Goal: Download file/media

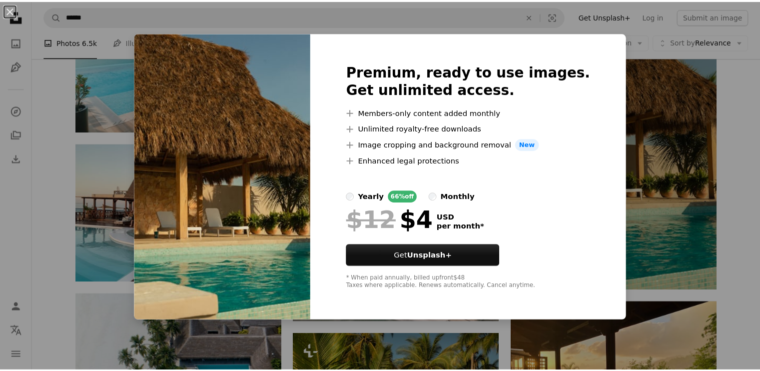
scroll to position [1775, 0]
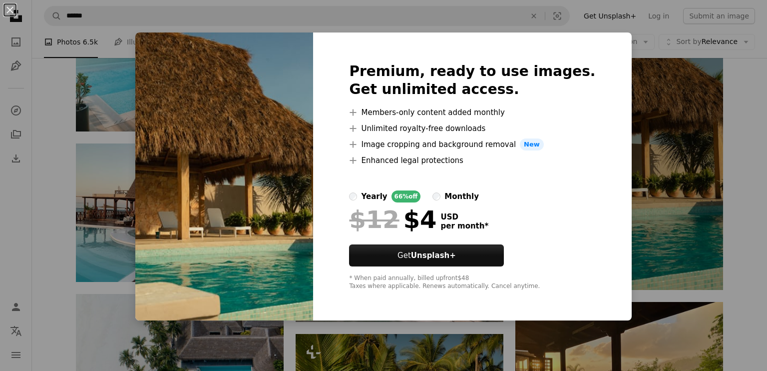
click at [5, 321] on div "An X shape Premium, ready to use images. Get unlimited access. A plus sign Memb…" at bounding box center [383, 185] width 767 height 371
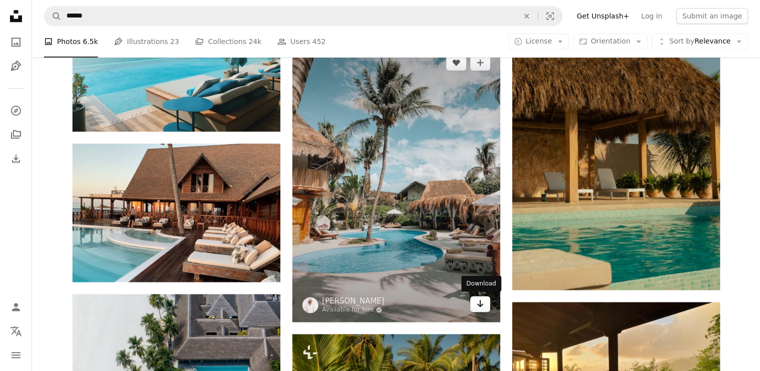
click at [473, 302] on link "Arrow pointing down" at bounding box center [480, 304] width 20 height 16
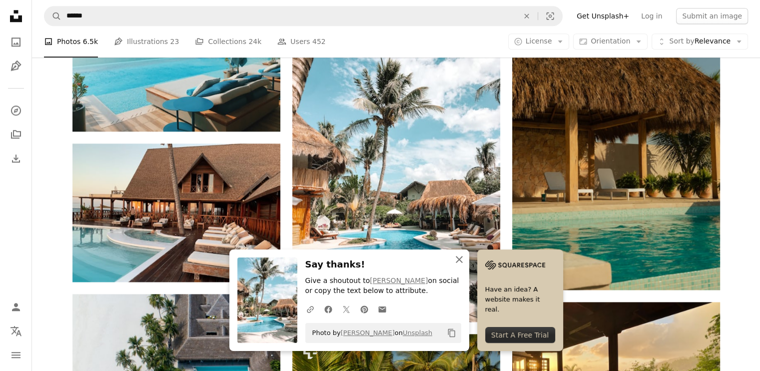
click at [459, 263] on icon "An X shape" at bounding box center [459, 259] width 12 height 12
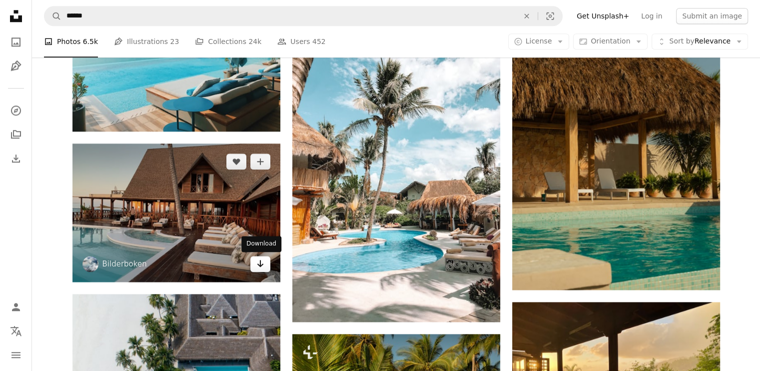
click at [260, 267] on icon "Arrow pointing down" at bounding box center [260, 263] width 8 height 12
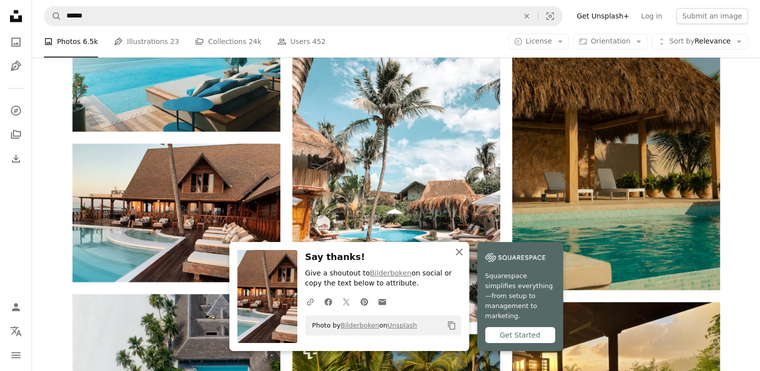
click at [454, 258] on icon "An X shape" at bounding box center [459, 252] width 12 height 12
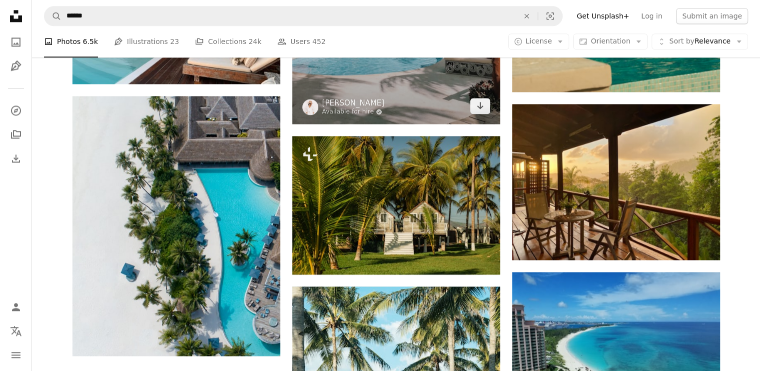
scroll to position [1249, 0]
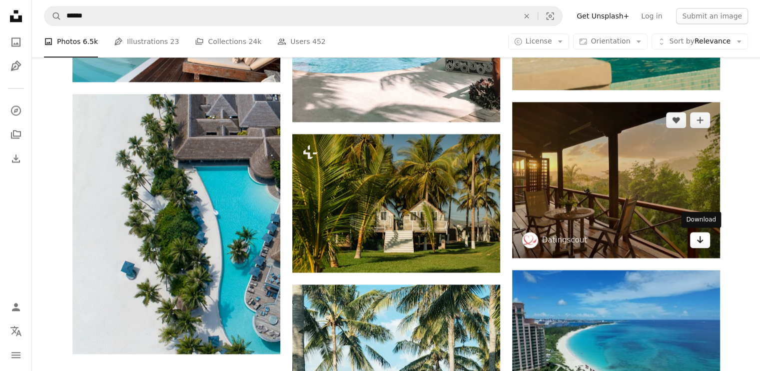
click at [696, 235] on icon "Arrow pointing down" at bounding box center [700, 239] width 8 height 12
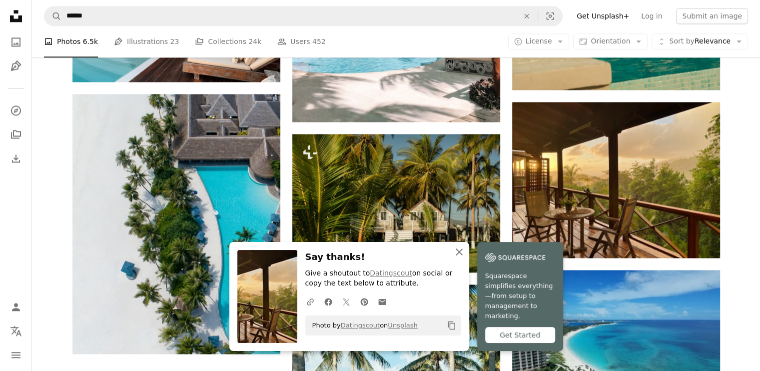
click at [459, 258] on icon "An X shape" at bounding box center [459, 252] width 12 height 12
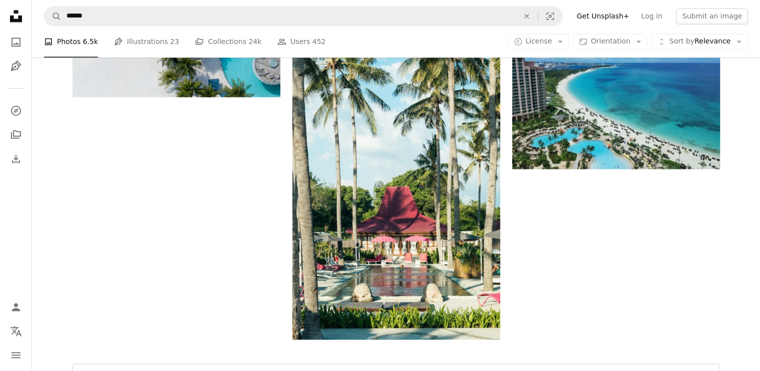
scroll to position [1548, 0]
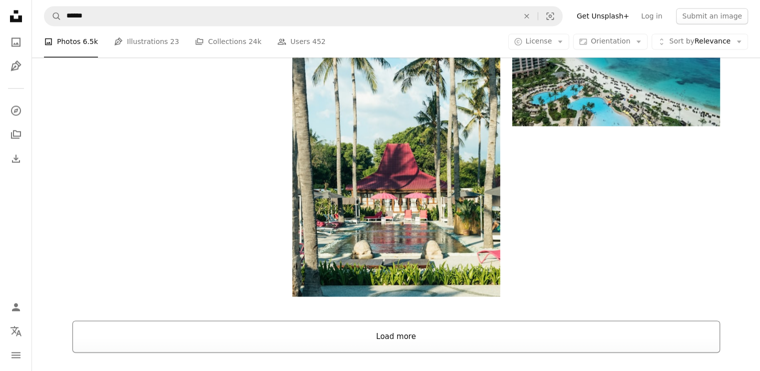
click at [412, 340] on button "Load more" at bounding box center [395, 336] width 647 height 32
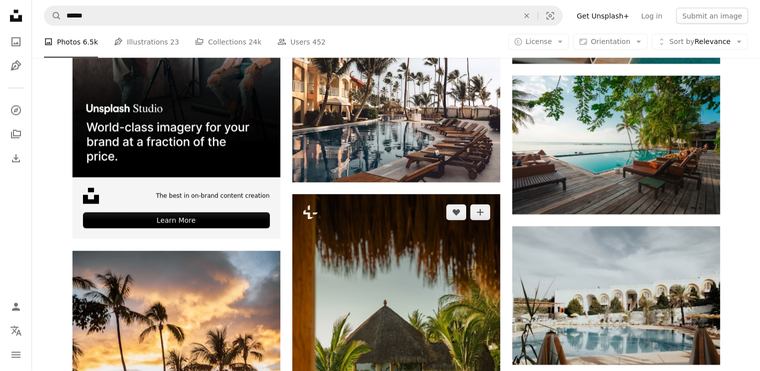
scroll to position [1948, 0]
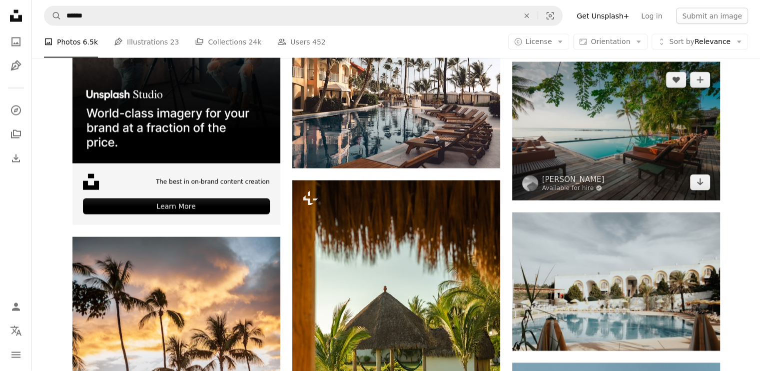
click at [708, 190] on img at bounding box center [616, 131] width 208 height 138
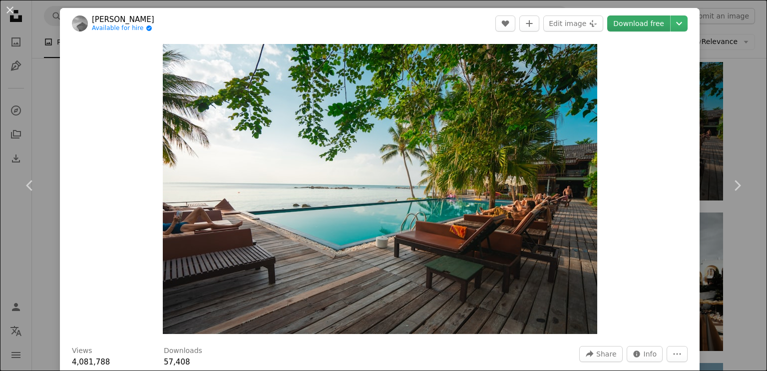
click at [641, 26] on link "Download free" at bounding box center [638, 23] width 63 height 16
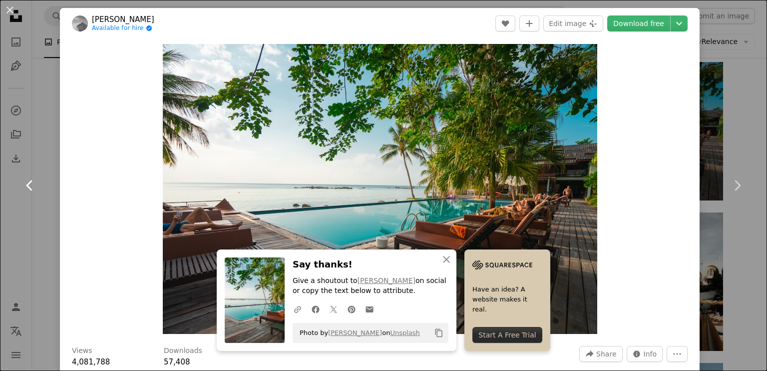
click at [4, 216] on link "Chevron left" at bounding box center [30, 185] width 60 height 96
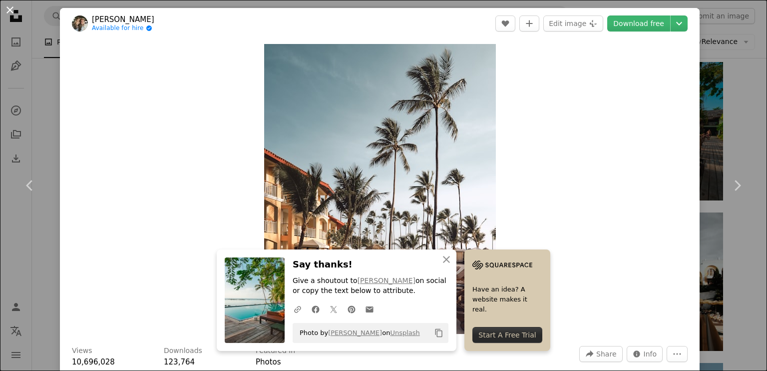
click at [12, 5] on button "An X shape" at bounding box center [10, 10] width 12 height 12
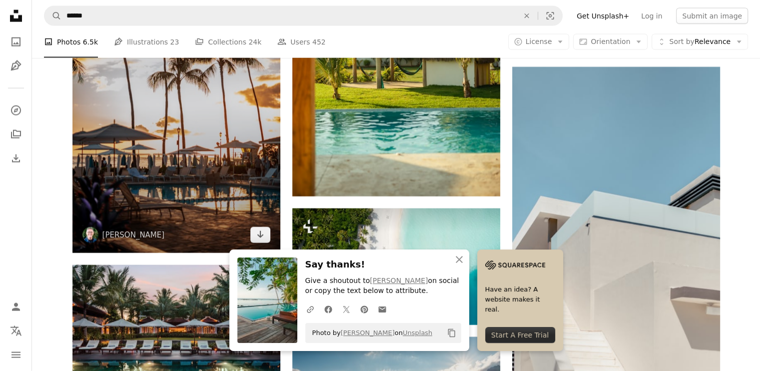
scroll to position [2247, 0]
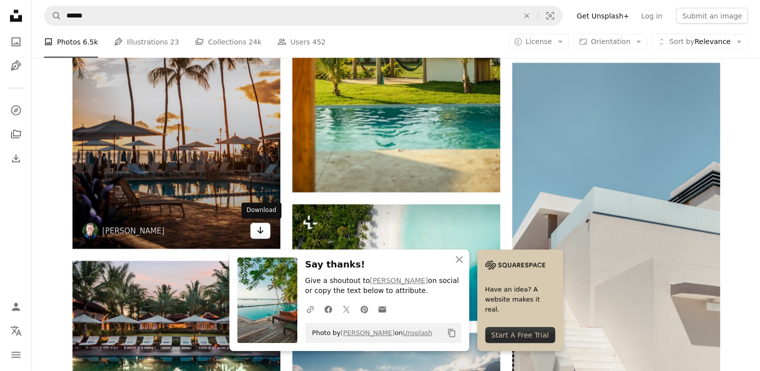
click at [263, 230] on icon "Arrow pointing down" at bounding box center [260, 230] width 8 height 12
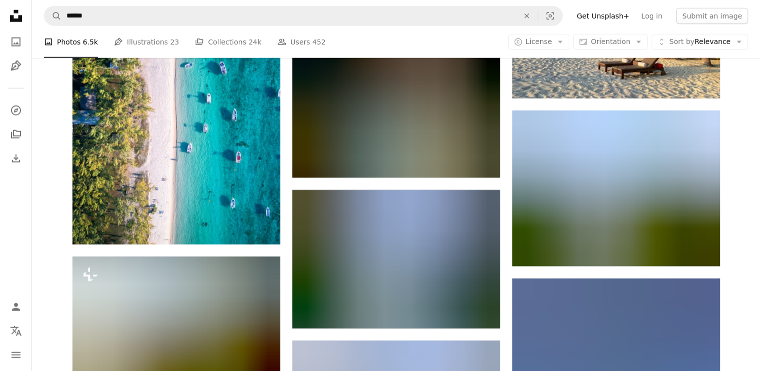
scroll to position [2697, 0]
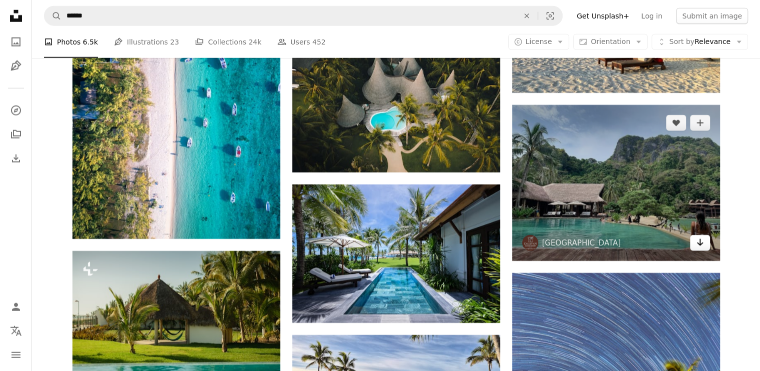
click at [698, 242] on icon "Arrow pointing down" at bounding box center [700, 242] width 8 height 12
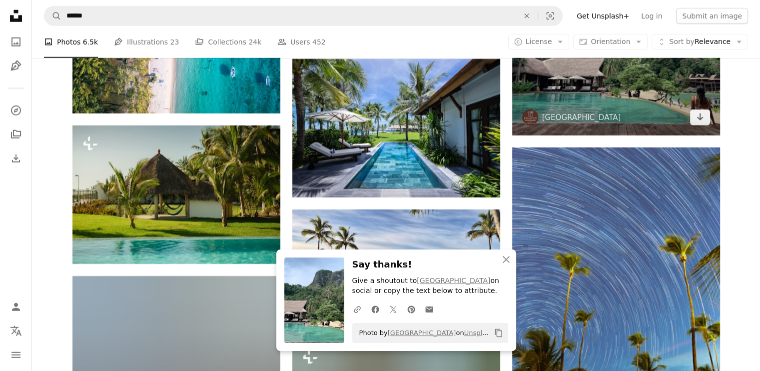
scroll to position [2847, 0]
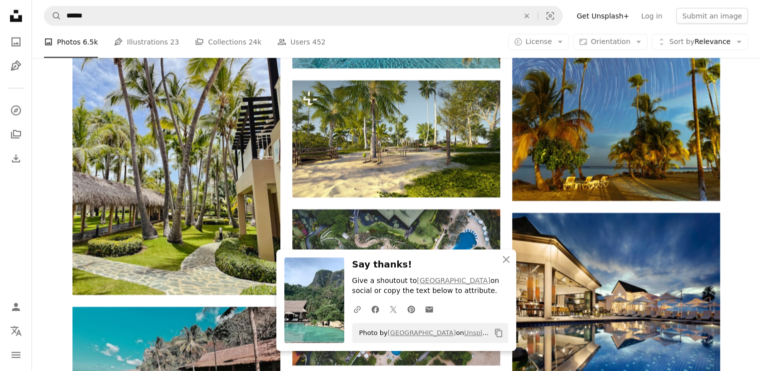
scroll to position [3146, 0]
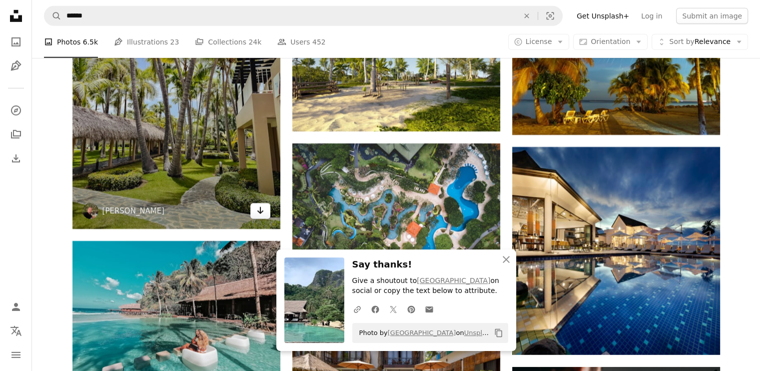
click at [265, 210] on link "Arrow pointing down" at bounding box center [260, 211] width 20 height 16
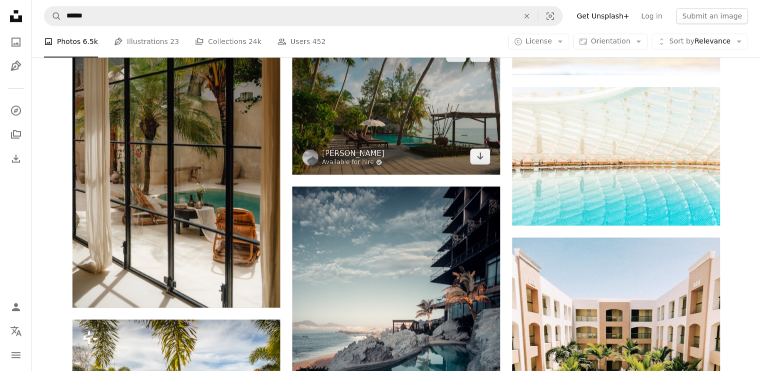
scroll to position [4595, 0]
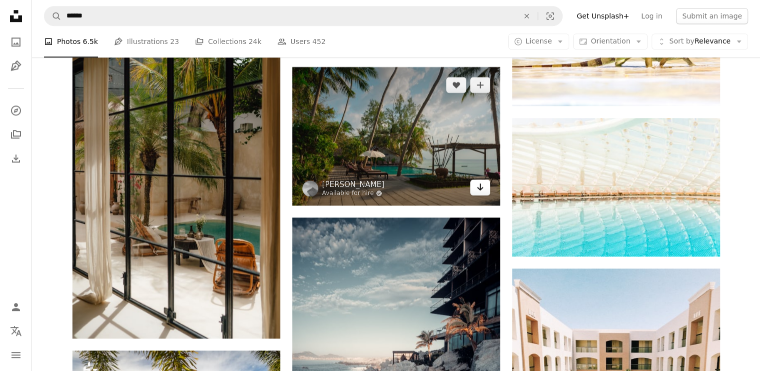
click at [485, 189] on link "Arrow pointing down" at bounding box center [480, 187] width 20 height 16
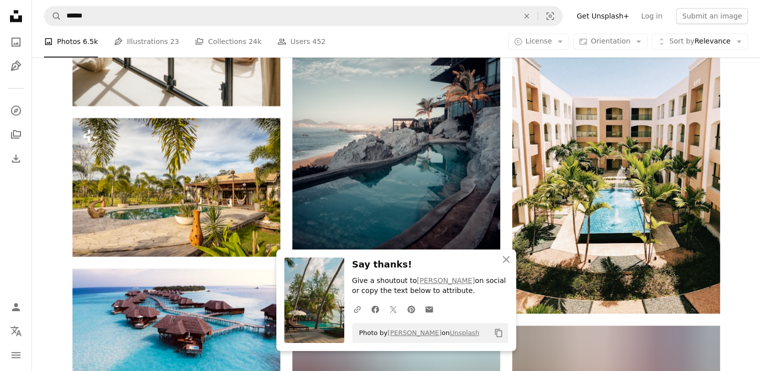
scroll to position [4844, 0]
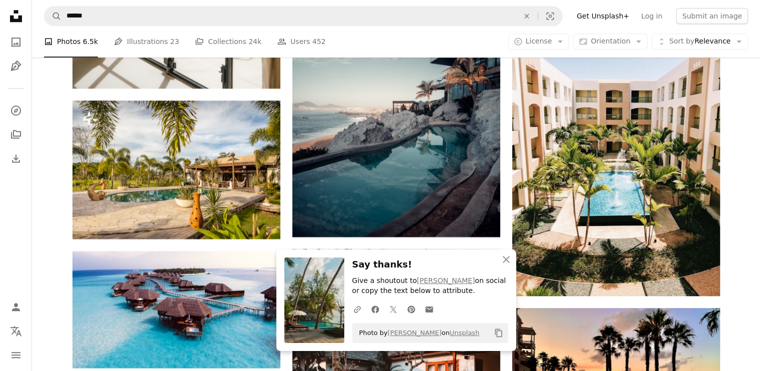
click at [7, 236] on nav "Unsplash logo Unsplash Home A photo Pen Tool A compass A stack of folders Downl…" at bounding box center [16, 185] width 32 height 371
click at [508, 257] on icon "button" at bounding box center [505, 259] width 7 height 7
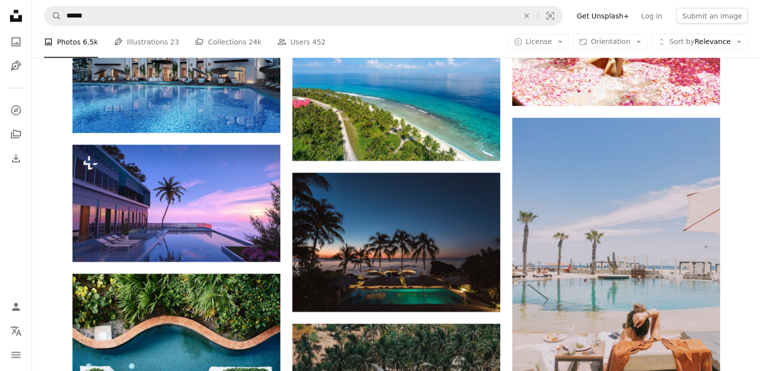
scroll to position [6342, 0]
